Goal: Task Accomplishment & Management: Manage account settings

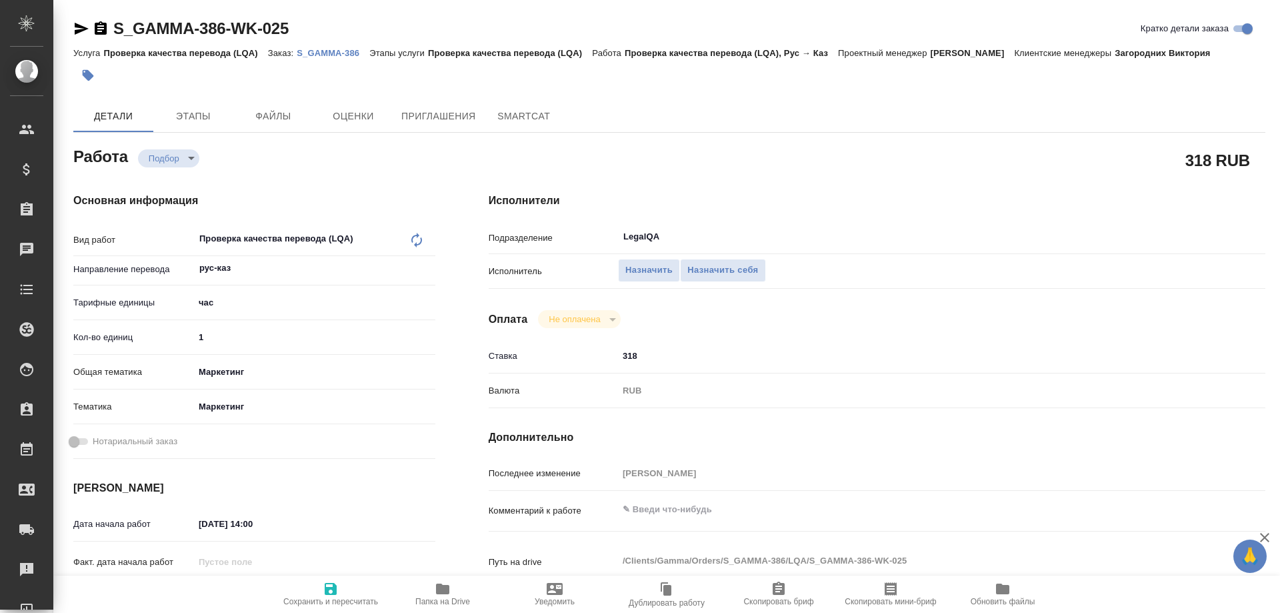
type textarea "x"
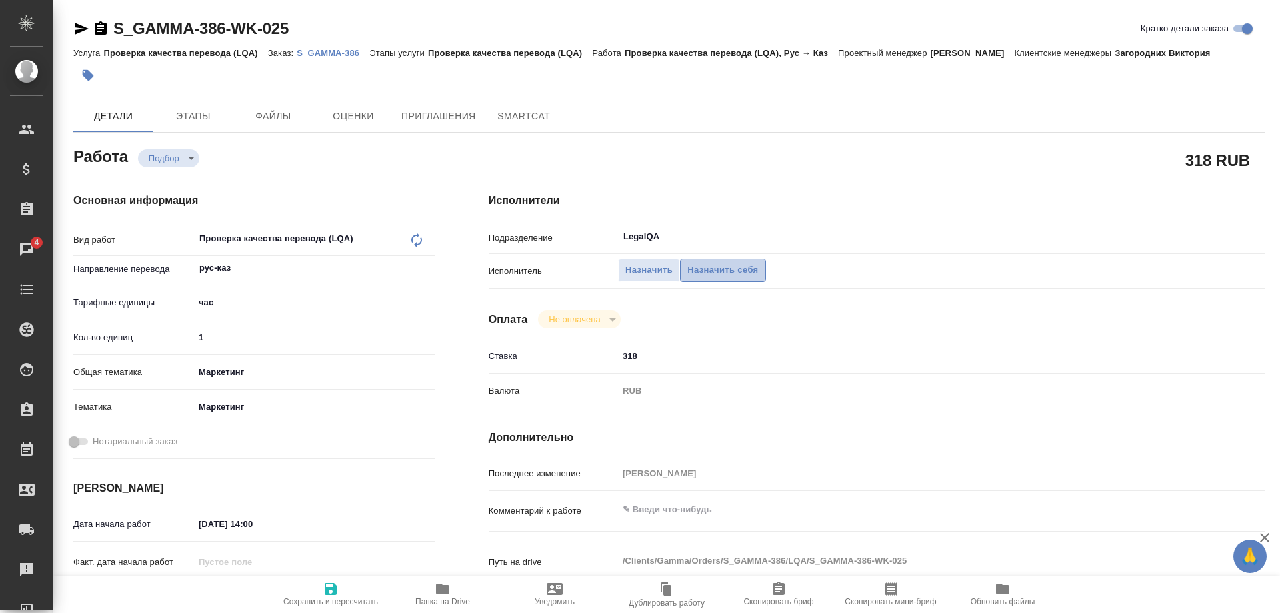
click at [725, 263] on span "Назначить себя" at bounding box center [722, 270] width 71 height 15
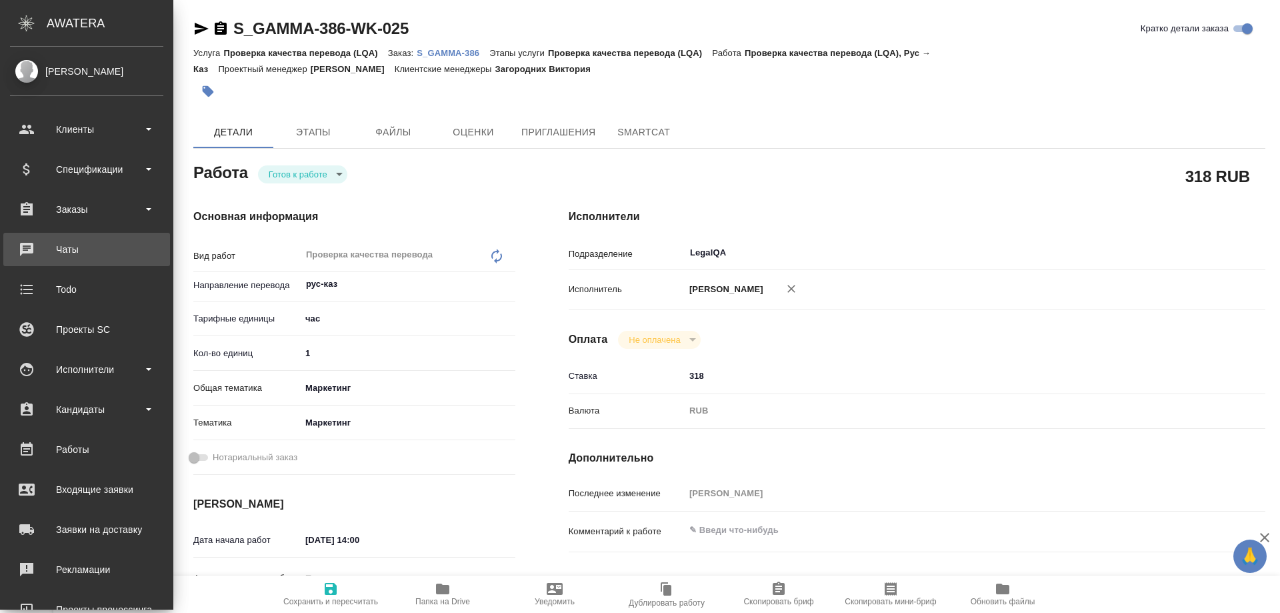
type textarea "x"
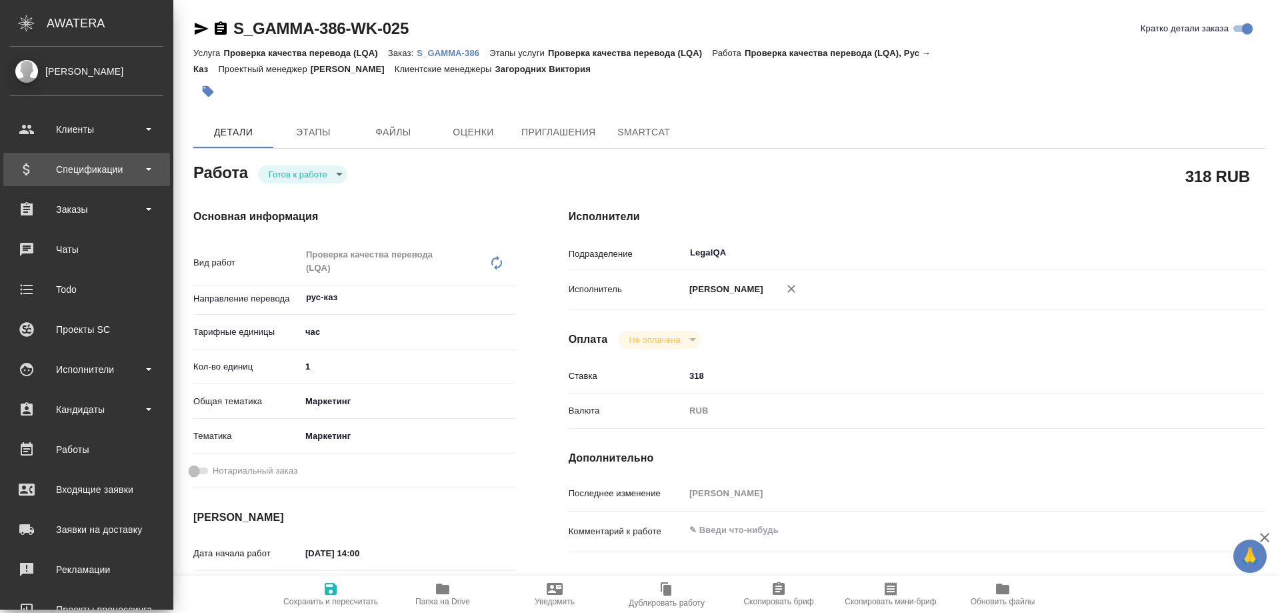
type textarea "x"
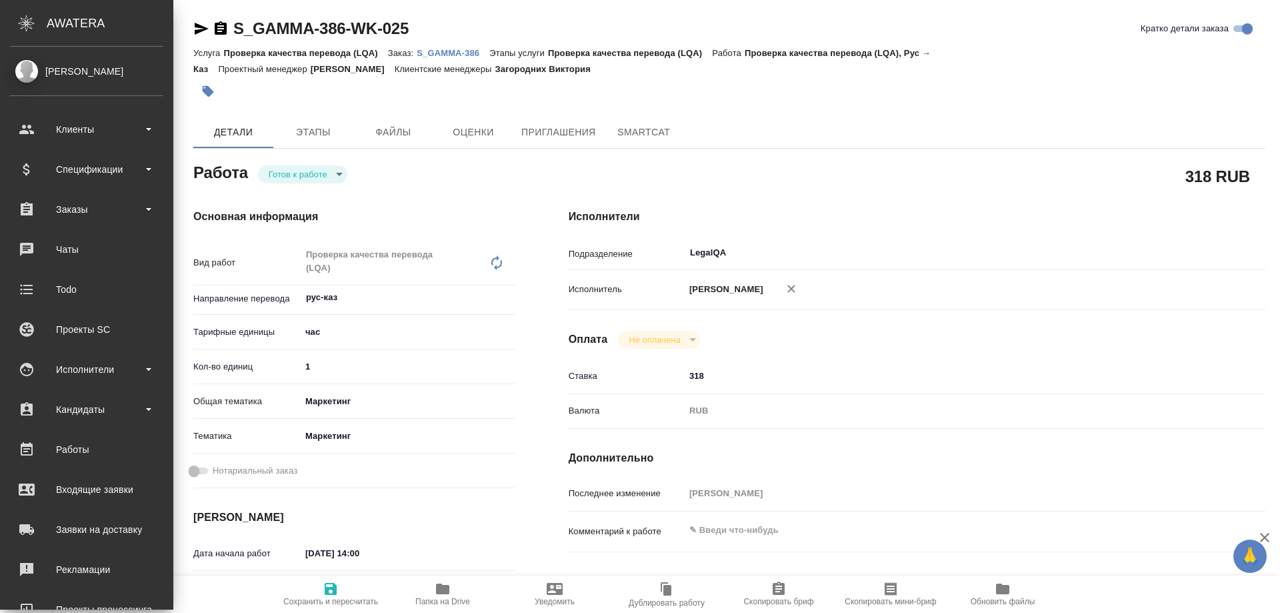
type textarea "x"
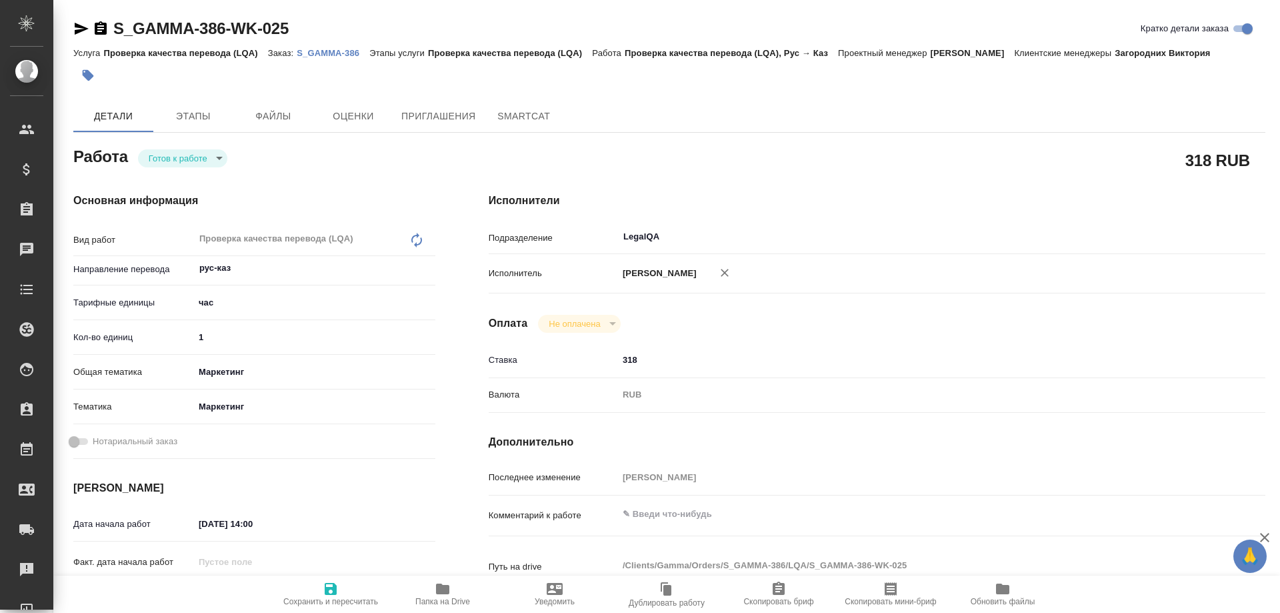
type textarea "x"
